Goal: Navigation & Orientation: Go to known website

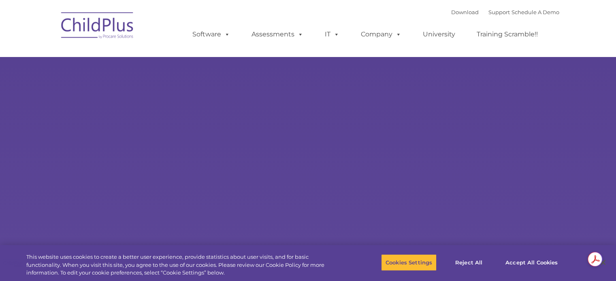
select select "MEDIUM"
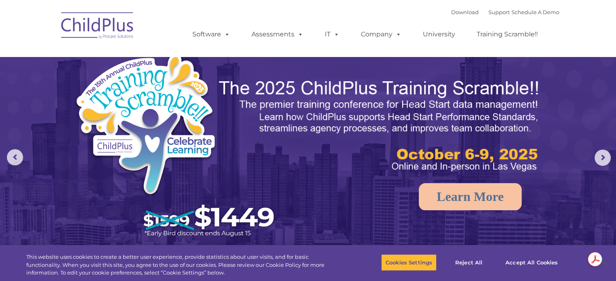
click at [105, 32] on img at bounding box center [97, 26] width 81 height 40
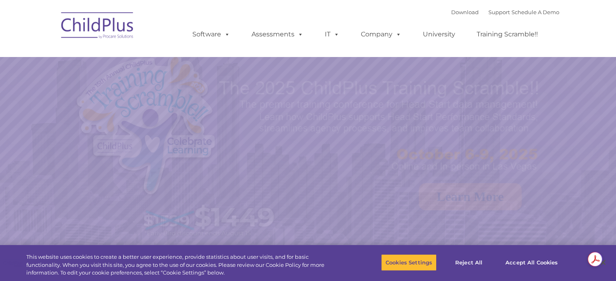
select select "MEDIUM"
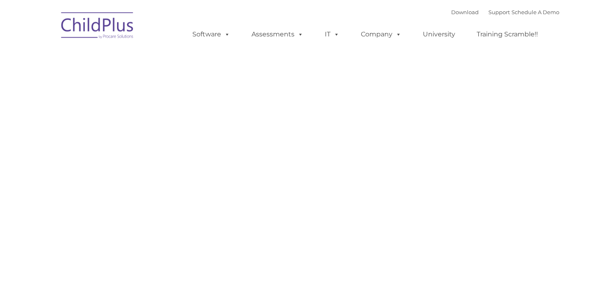
type input ""
